Goal: Transaction & Acquisition: Subscribe to service/newsletter

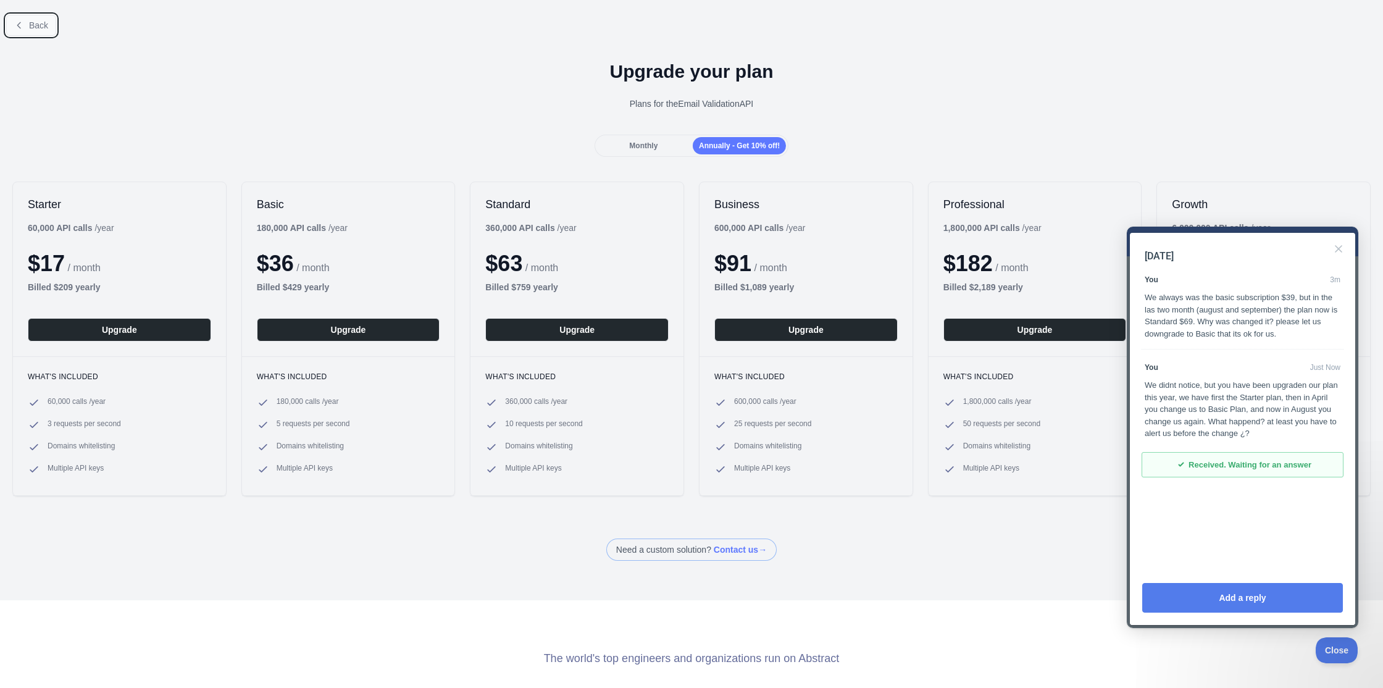
click at [11, 20] on button "Back" at bounding box center [31, 25] width 50 height 21
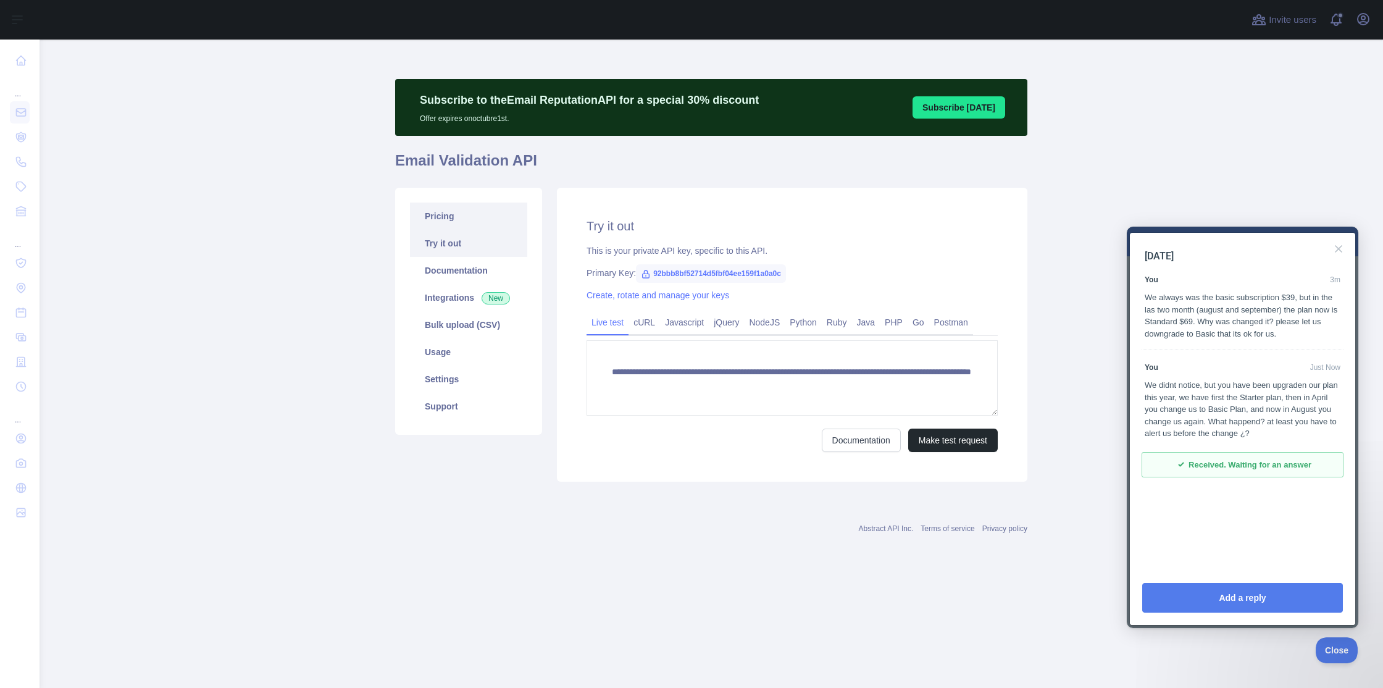
click at [441, 215] on link "Pricing" at bounding box center [468, 216] width 117 height 27
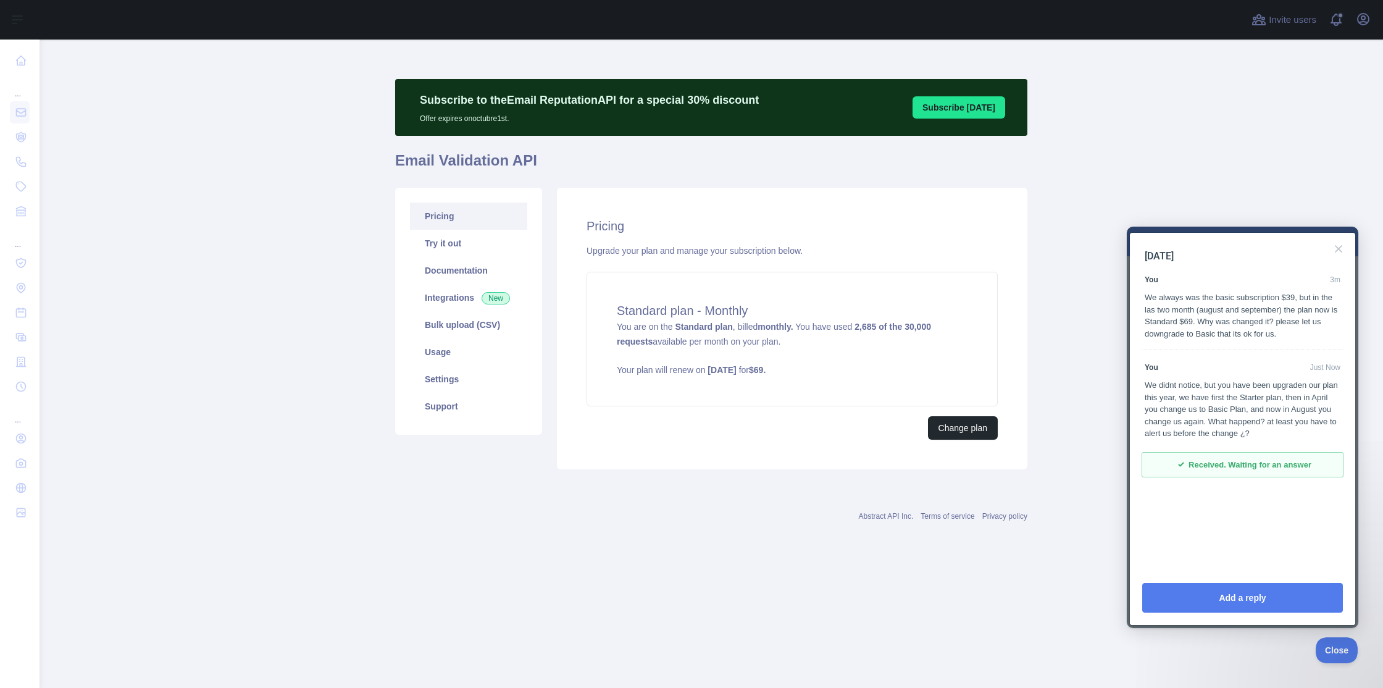
click at [1257, 540] on div "[DATE] You 3m We always was the basic subscription $39, but in the las two mont…" at bounding box center [1242, 402] width 225 height 338
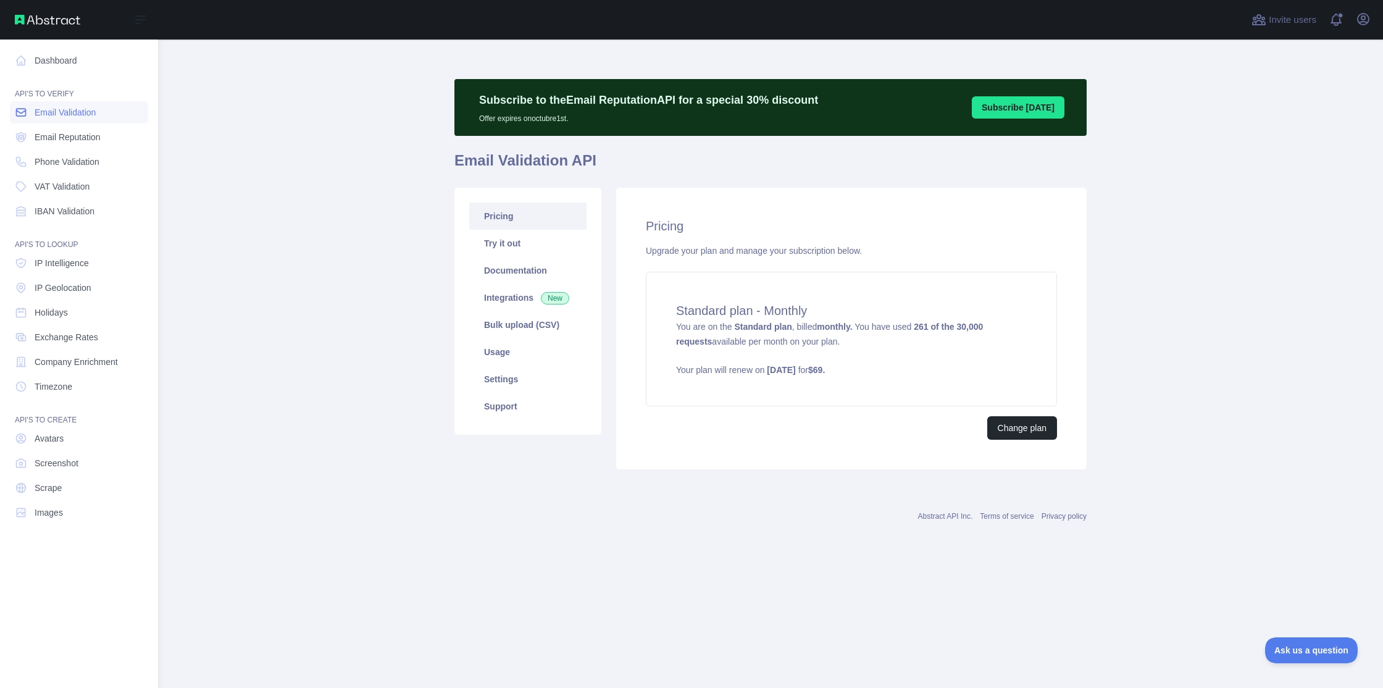
click at [52, 110] on span "Email Validation" at bounding box center [65, 112] width 61 height 12
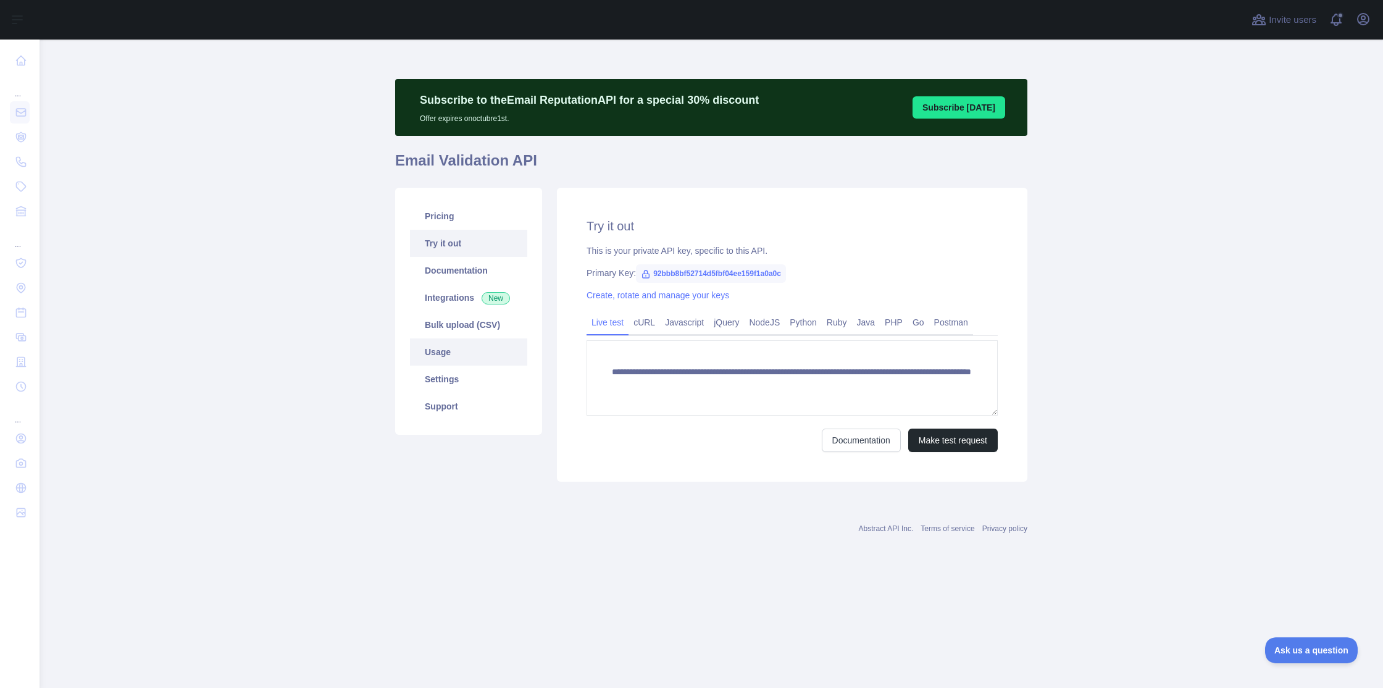
click at [442, 353] on link "Usage" at bounding box center [468, 351] width 117 height 27
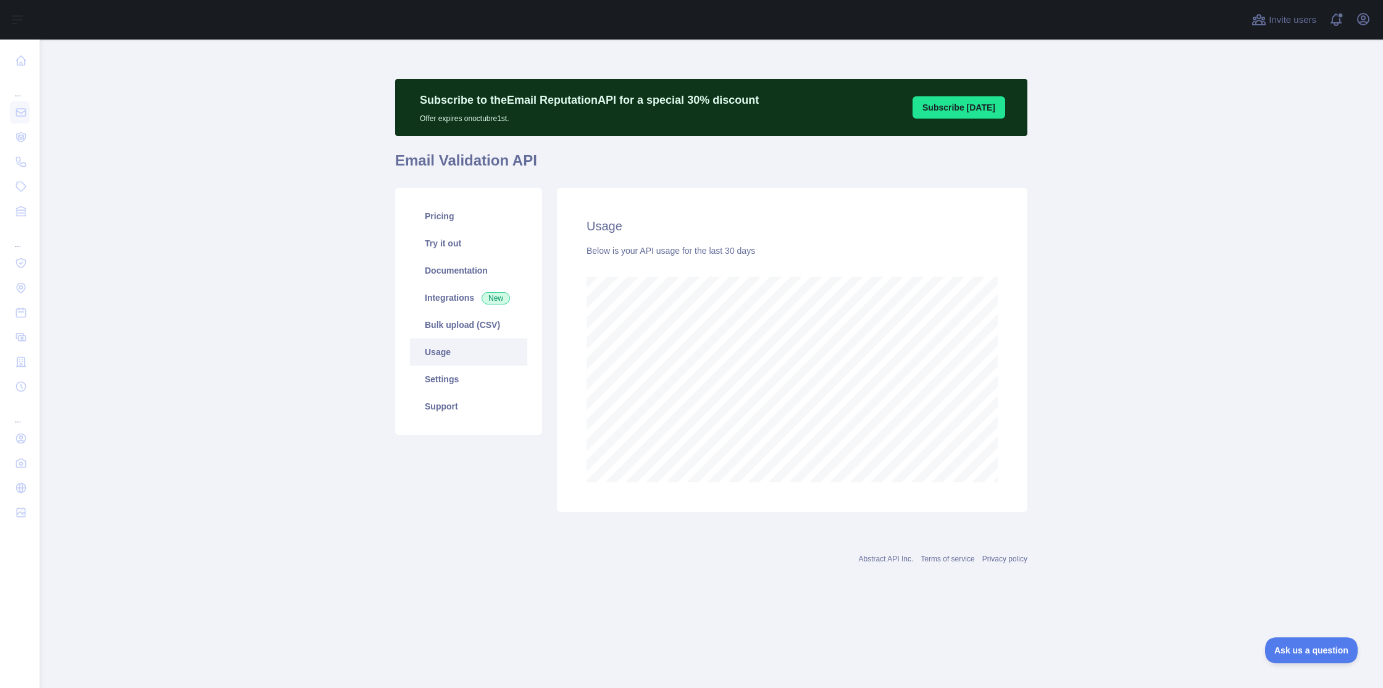
scroll to position [648, 1344]
click at [441, 219] on link "Pricing" at bounding box center [468, 216] width 117 height 27
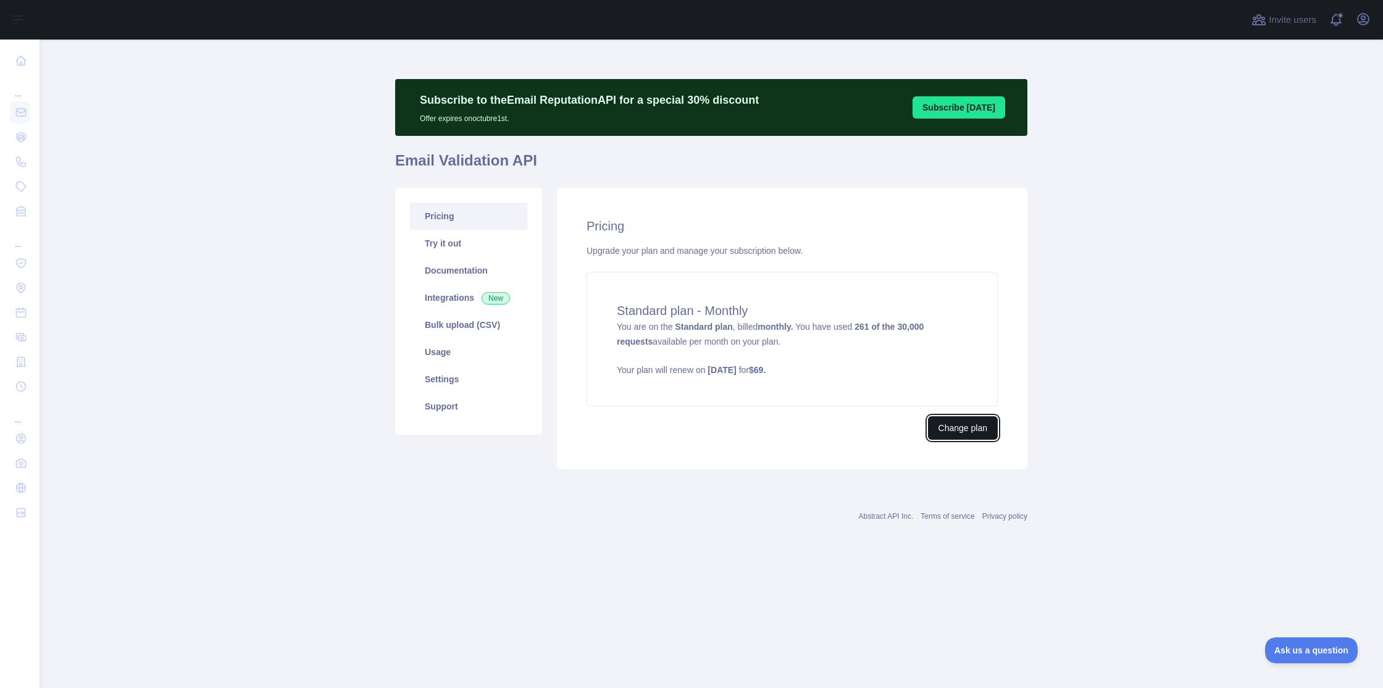
click at [961, 423] on button "Change plan" at bounding box center [963, 427] width 70 height 23
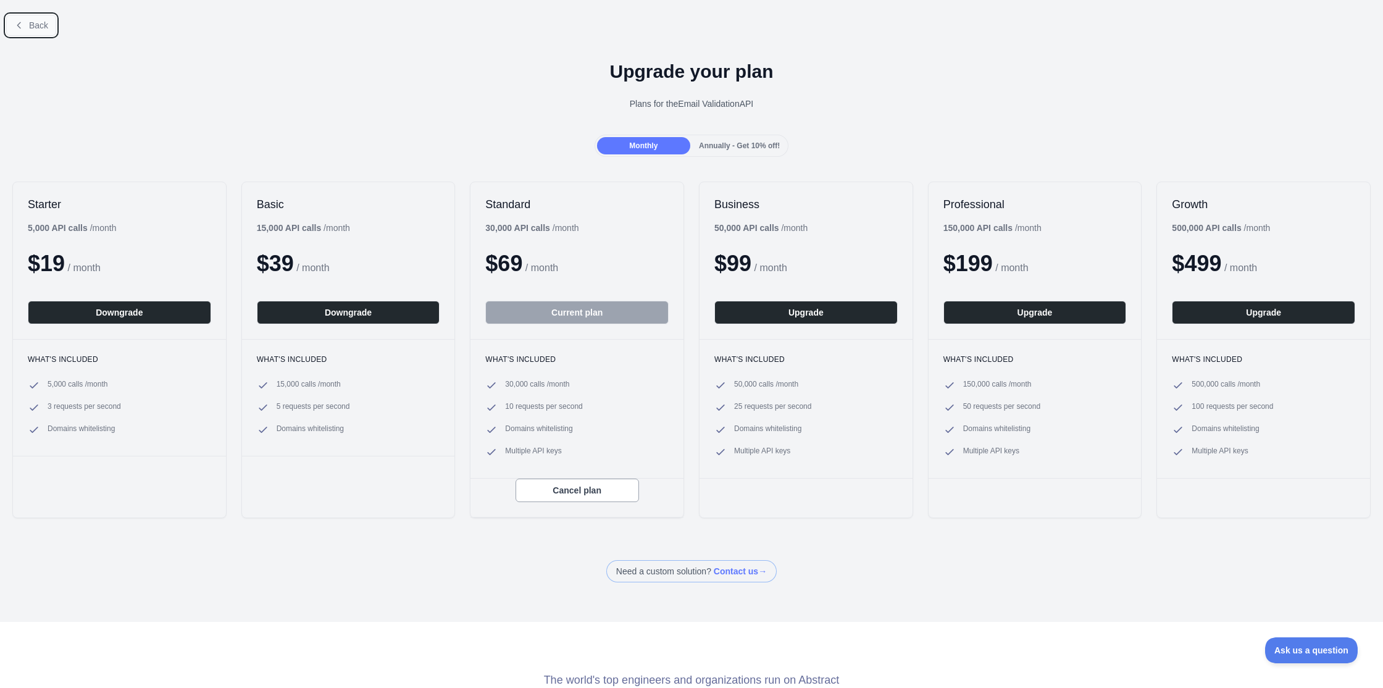
click at [16, 24] on icon at bounding box center [19, 25] width 10 height 10
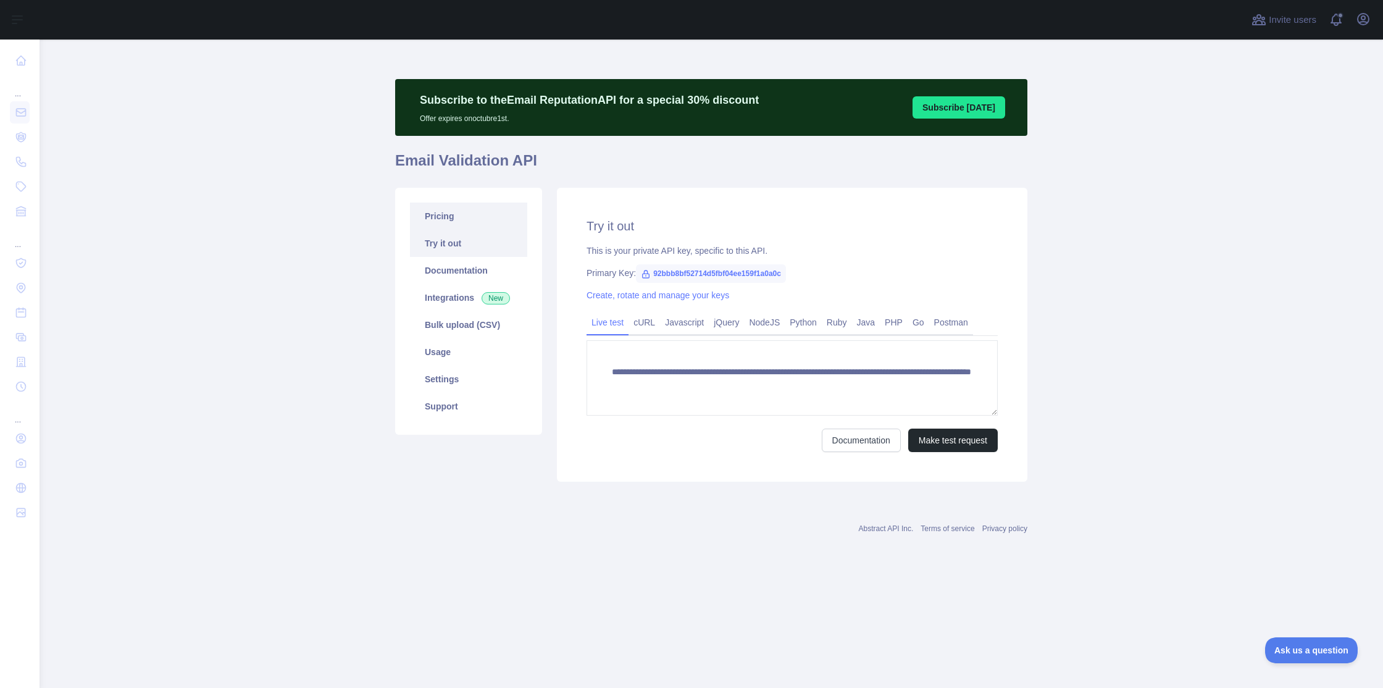
click at [449, 212] on link "Pricing" at bounding box center [468, 216] width 117 height 27
